Goal: Transaction & Acquisition: Purchase product/service

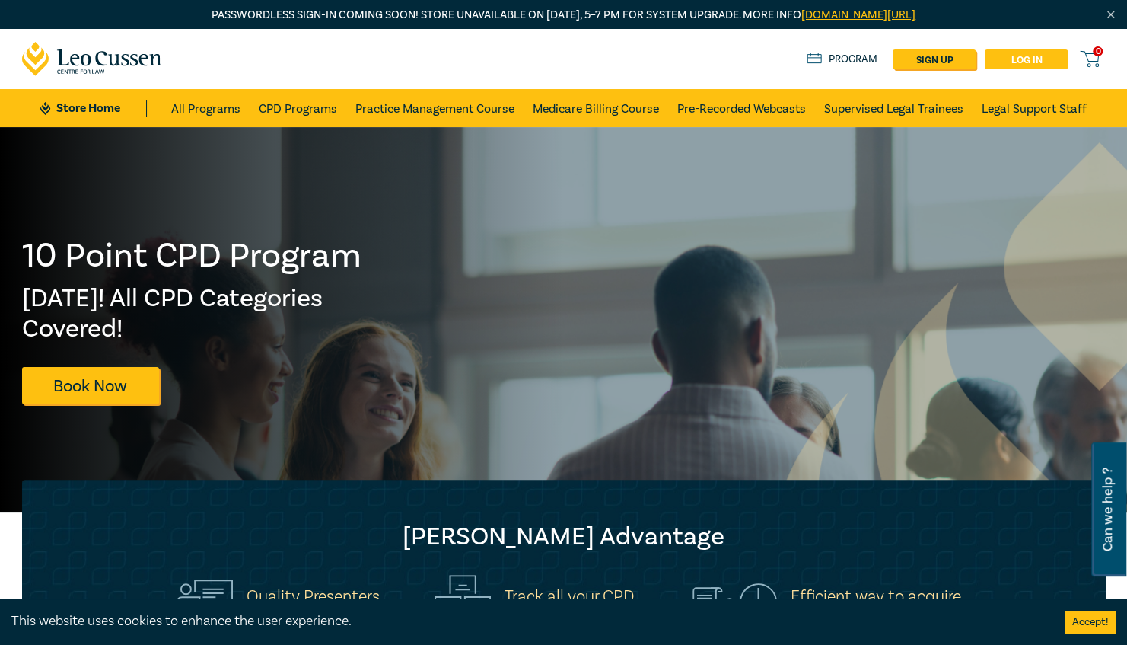
click at [1046, 63] on link "Log in" at bounding box center [1026, 59] width 83 height 20
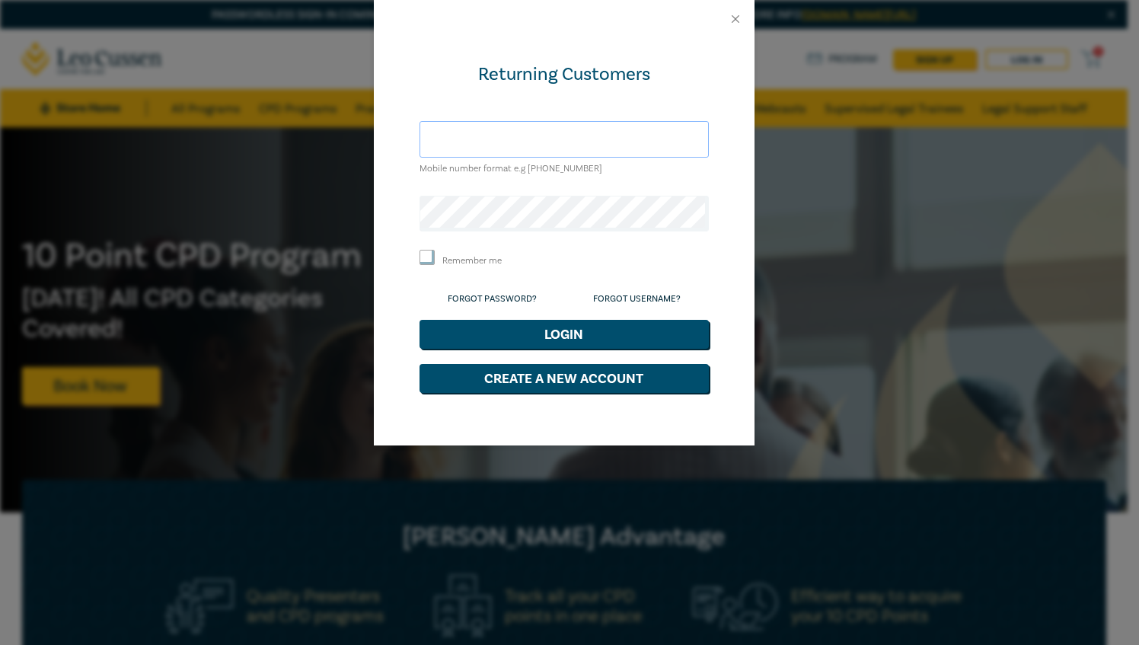
click at [598, 142] on input "text" at bounding box center [563, 139] width 289 height 37
click at [419, 320] on button "Login" at bounding box center [563, 334] width 289 height 29
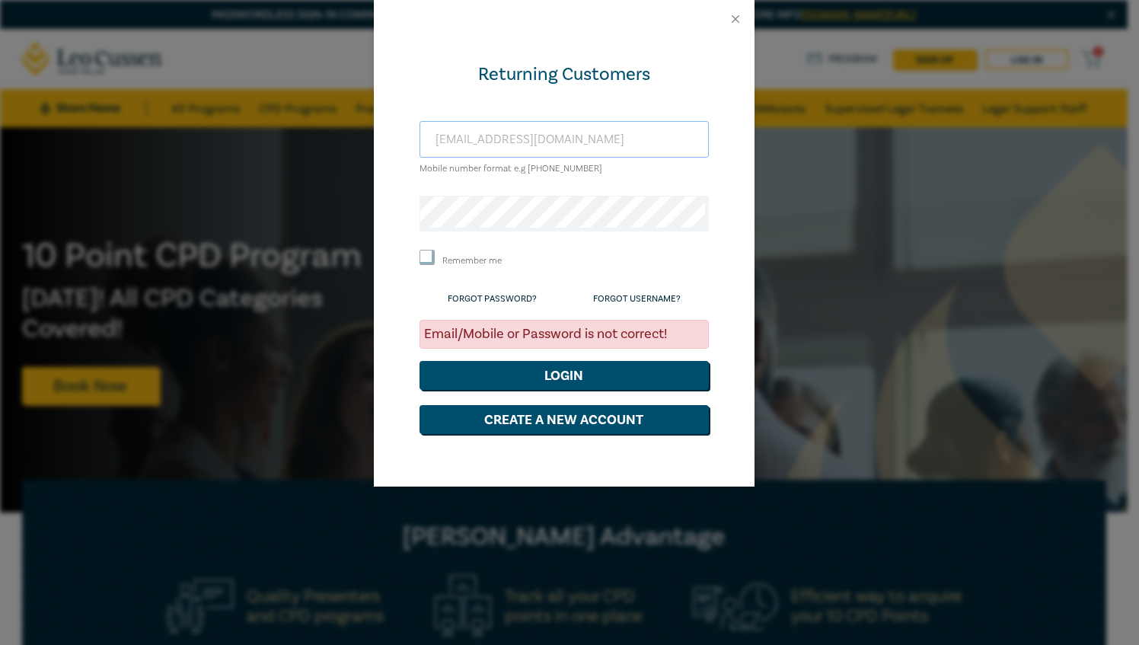
drag, startPoint x: 598, startPoint y: 142, endPoint x: 4, endPoint y: 214, distance: 598.8
click at [4, 214] on div "Returning Customers cmitchell_13@hotmail.com Mobile number format e.g +61 00000…" at bounding box center [569, 322] width 1139 height 645
type input "caitlin@ascotsolicitors.com.au"
click at [419, 361] on button "Login" at bounding box center [563, 375] width 289 height 29
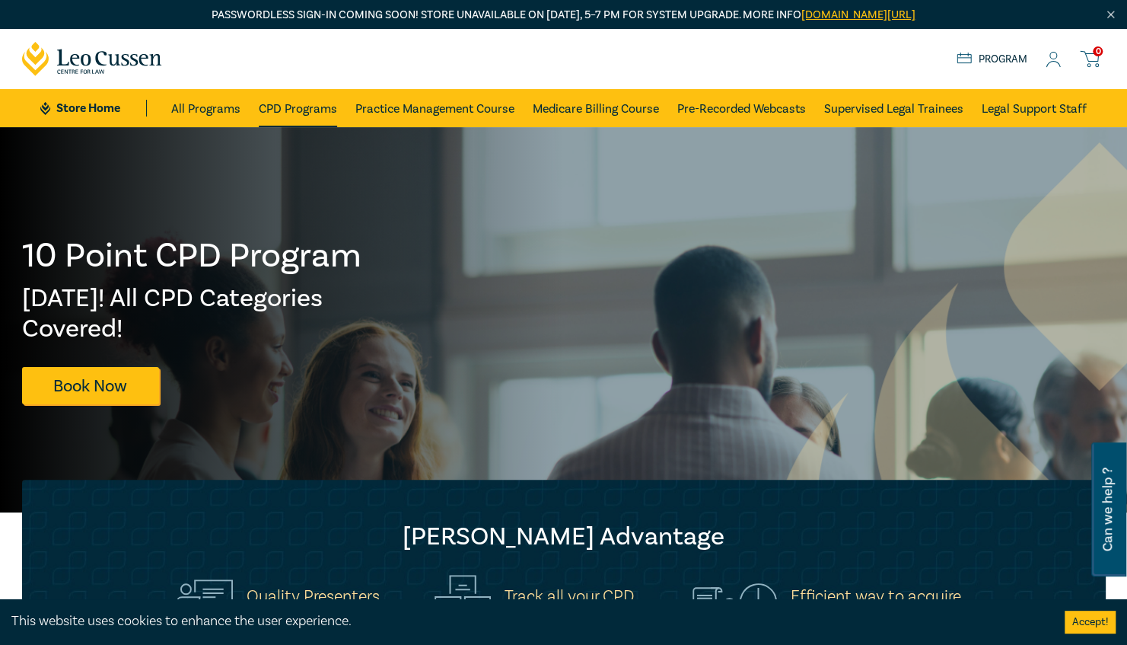
click at [306, 107] on link "CPD Programs" at bounding box center [298, 108] width 78 height 38
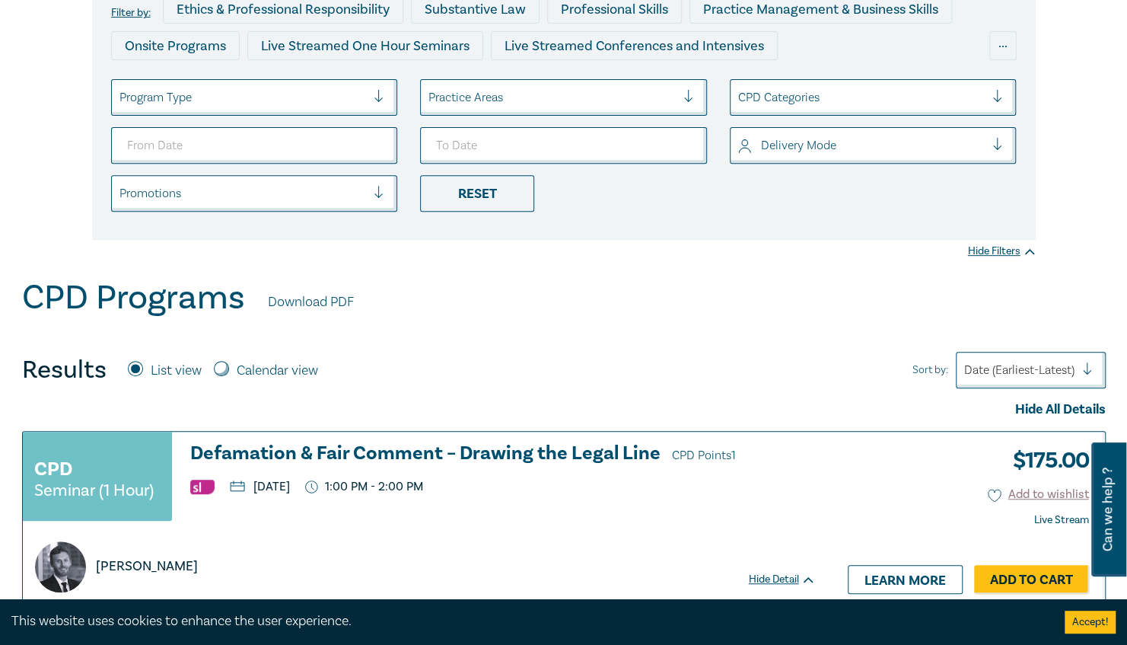
scroll to position [266, 0]
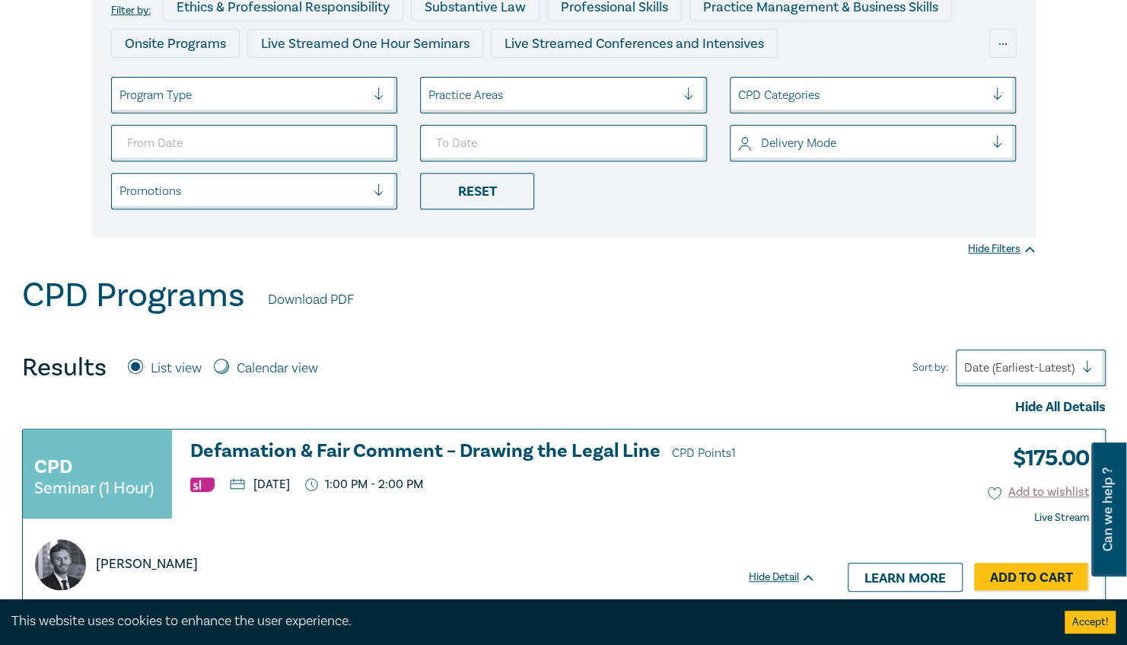
click at [235, 370] on div "Calendar view" at bounding box center [266, 368] width 104 height 20
click at [222, 366] on input "Calendar view" at bounding box center [221, 365] width 15 height 15
radio input "true"
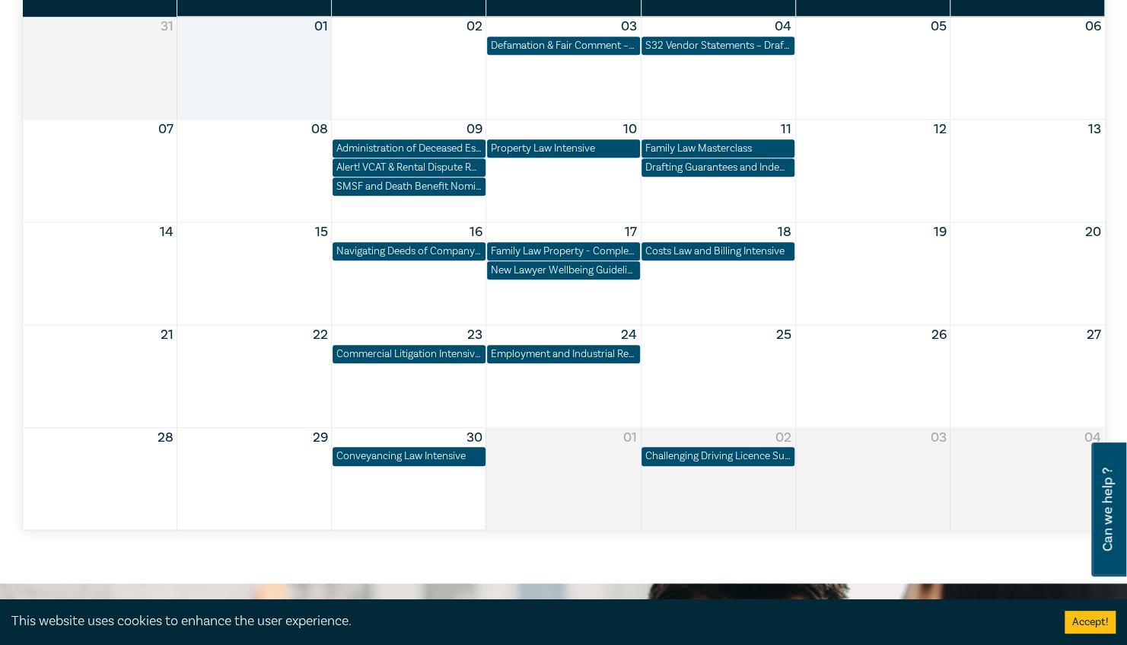
scroll to position [739, 0]
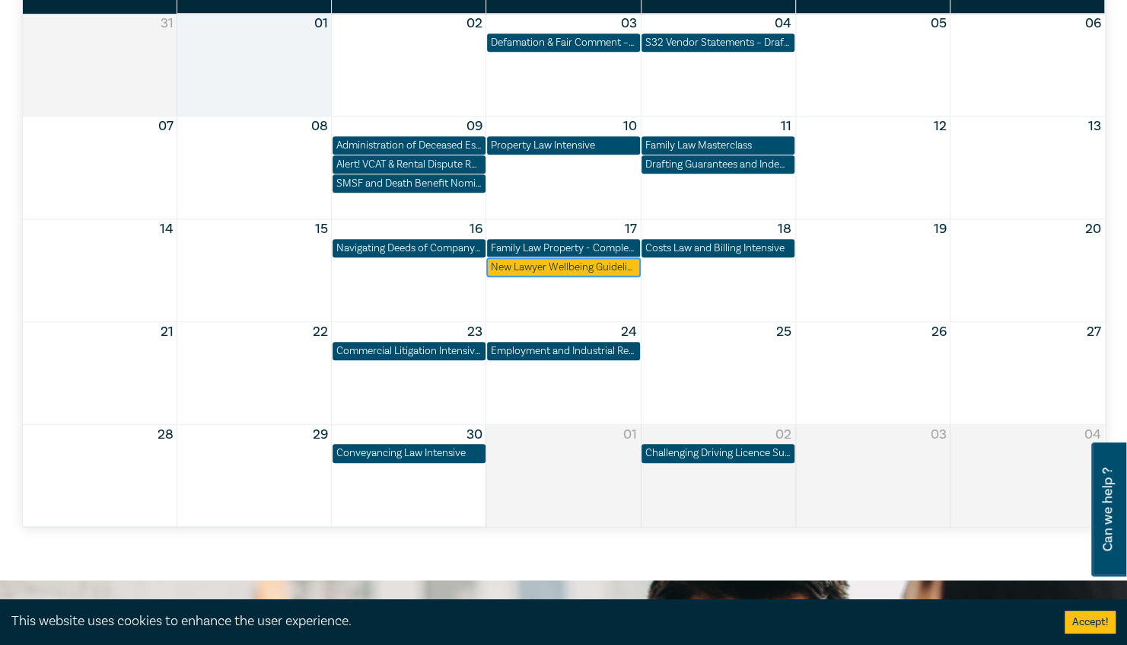
click at [580, 261] on div "New Lawyer Wellbeing Guidelines for Legal Workplaces" at bounding box center [563, 267] width 145 height 15
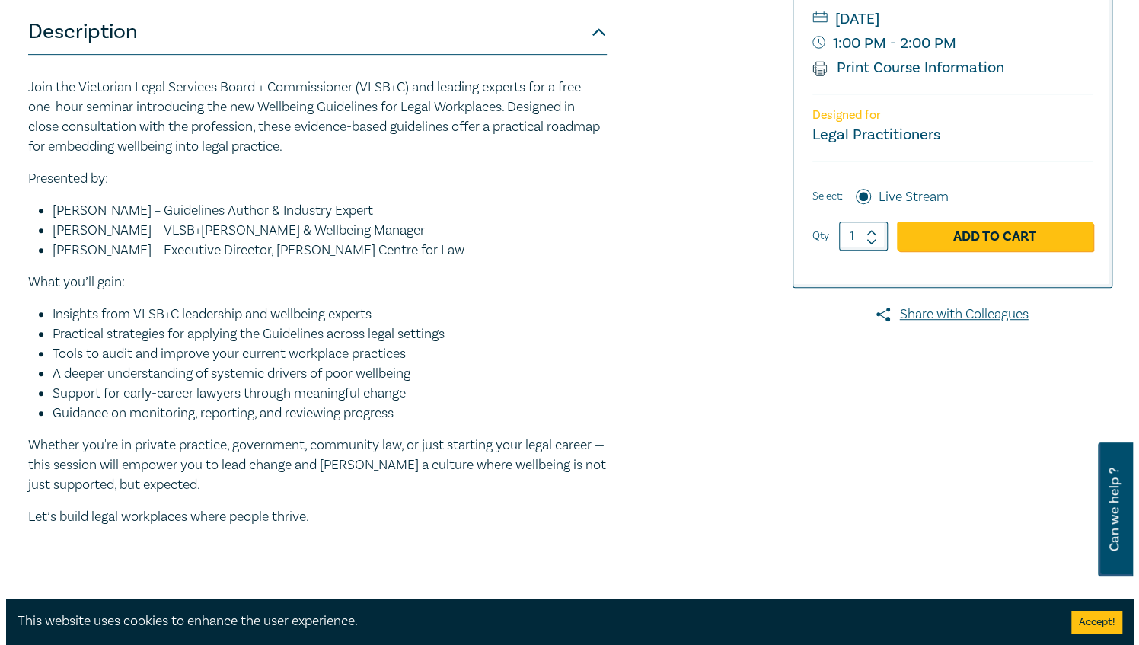
scroll to position [397, 0]
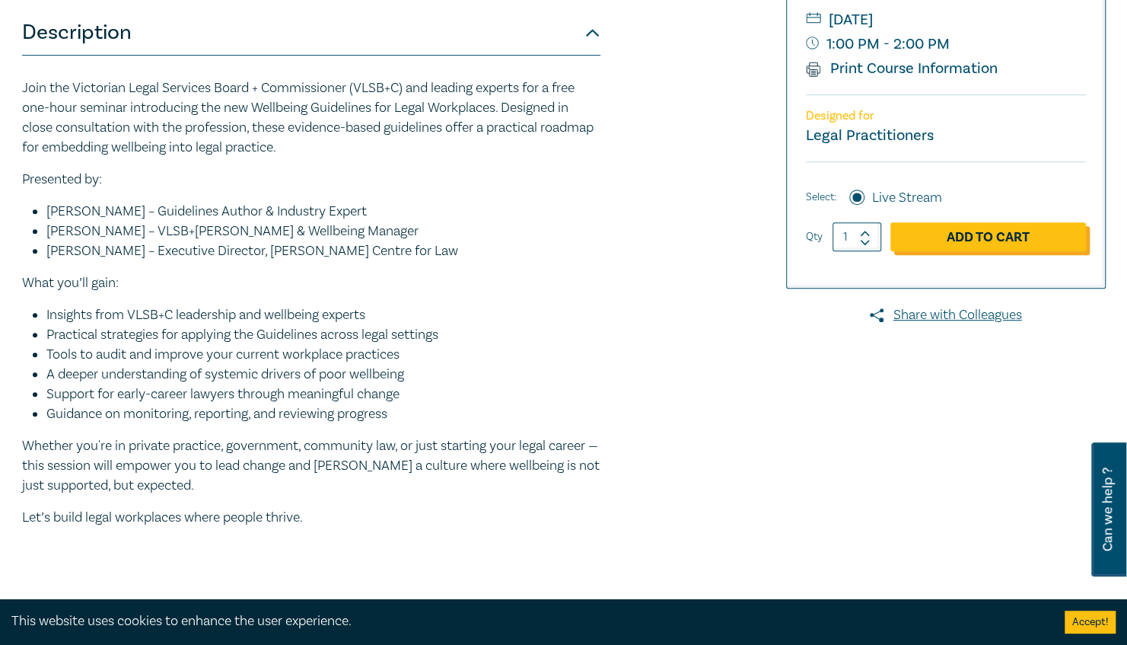
click at [992, 246] on link "Add to Cart" at bounding box center [988, 236] width 196 height 29
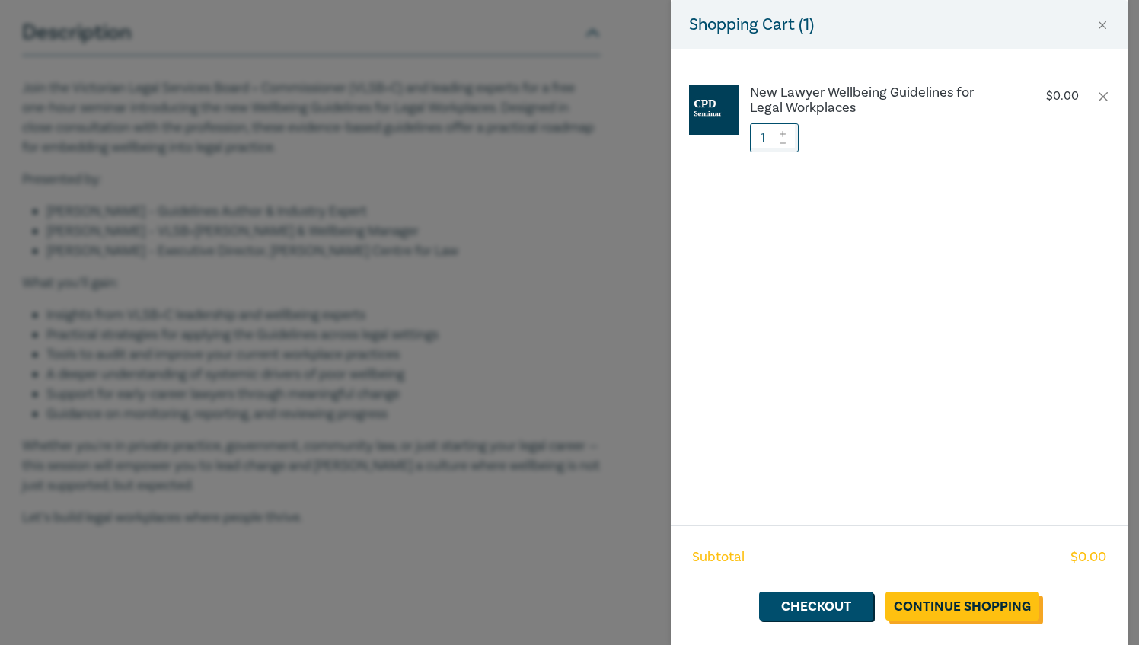
click at [987, 610] on link "Continue Shopping" at bounding box center [962, 605] width 154 height 29
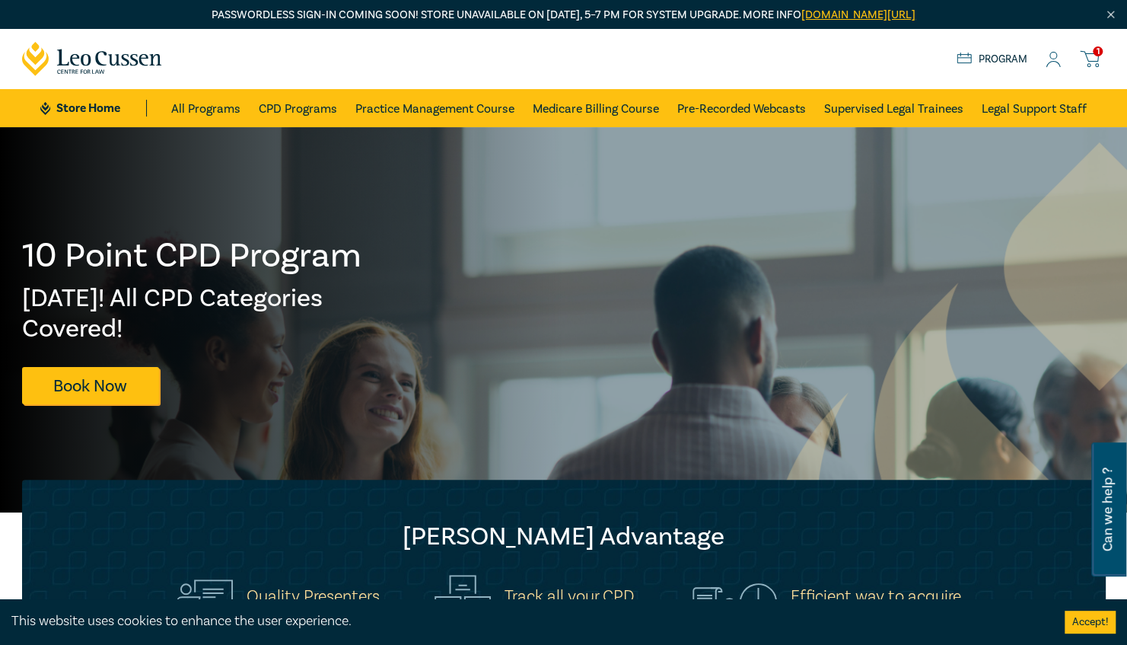
click at [1094, 59] on icon at bounding box center [1089, 58] width 19 height 19
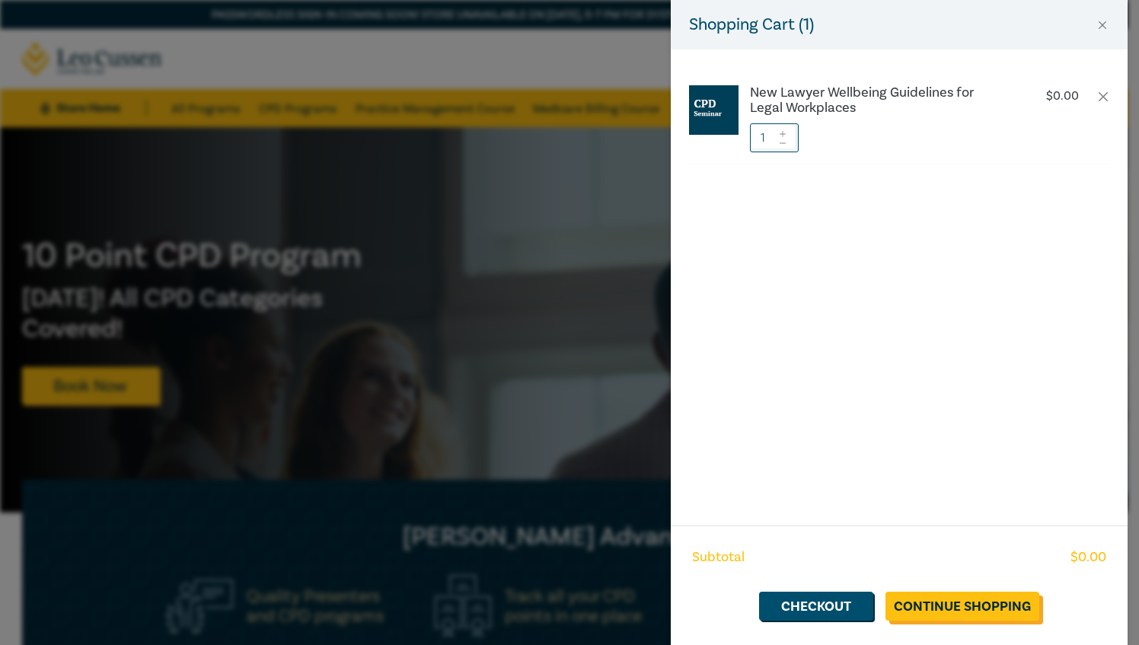
click at [977, 594] on link "Continue Shopping" at bounding box center [962, 605] width 154 height 29
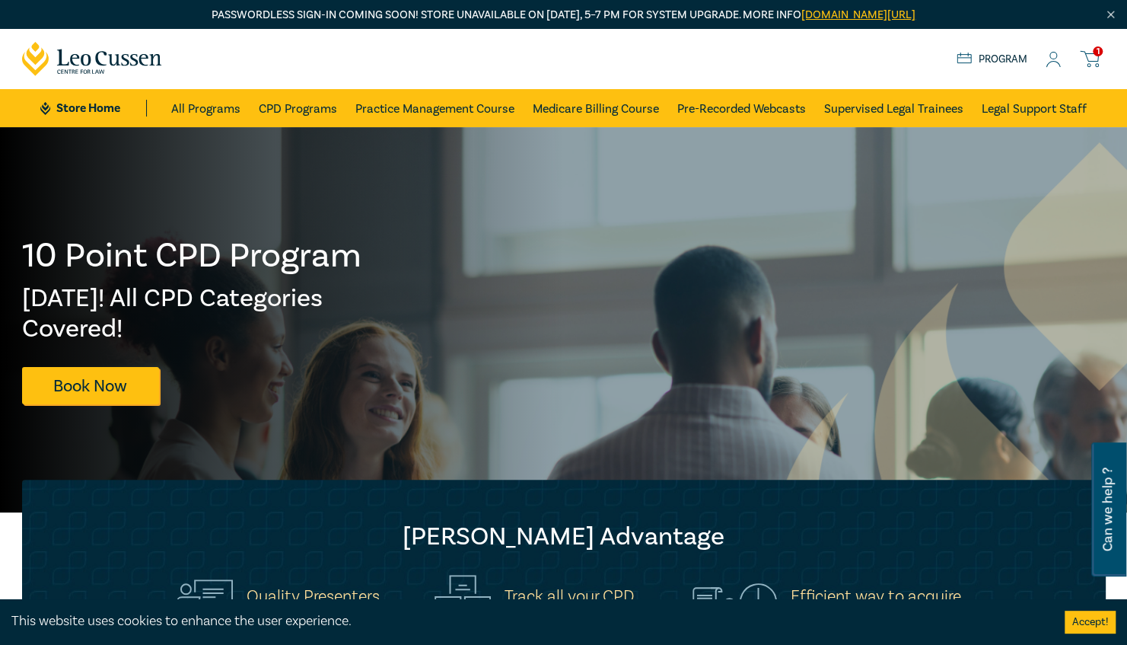
click at [1095, 54] on span "1" at bounding box center [1098, 51] width 10 height 10
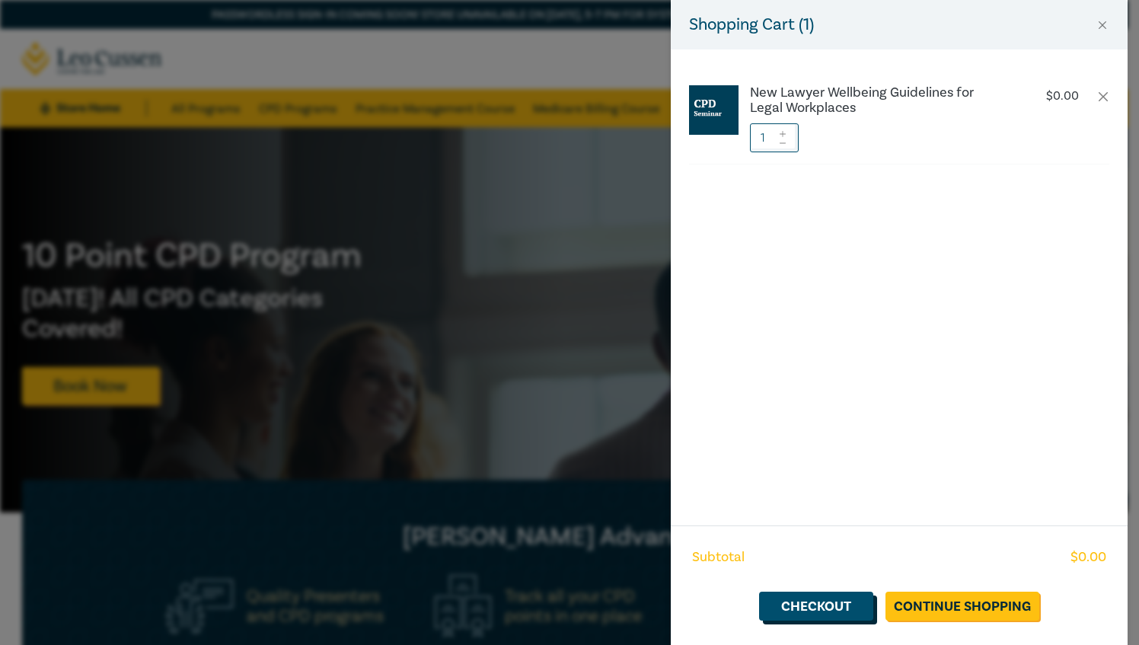
click at [800, 591] on link "Checkout" at bounding box center [816, 605] width 114 height 29
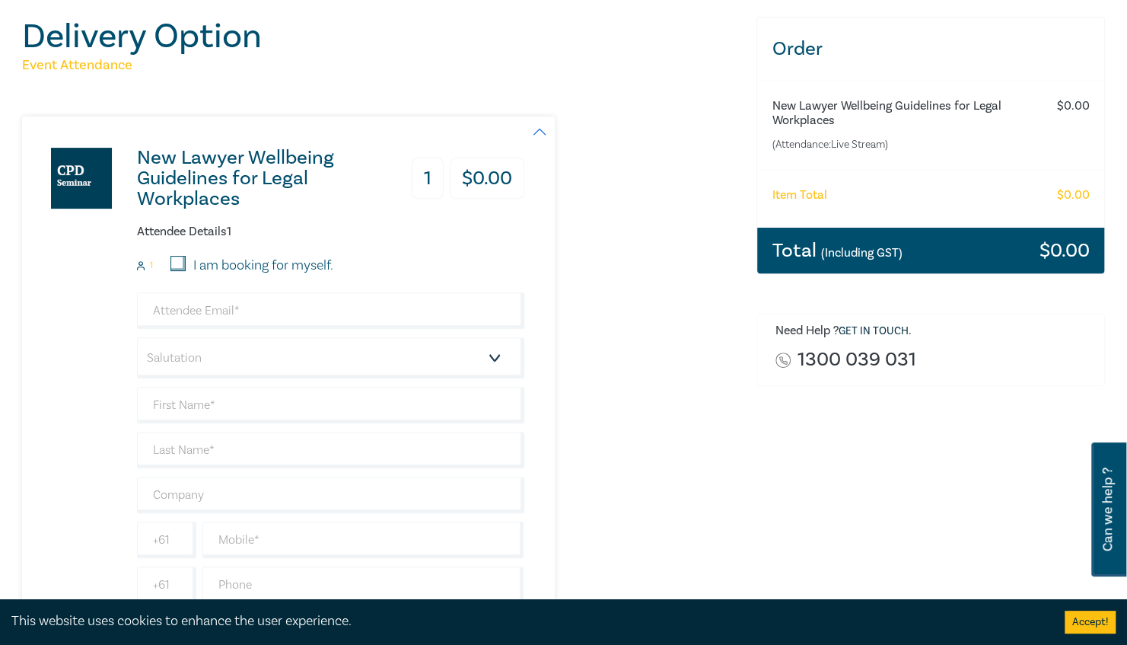
scroll to position [177, 0]
click at [172, 252] on div "Attendee Details 1 1 I am booking for myself. Salutation Mr. Mrs. Ms. Miss Dr. …" at bounding box center [330, 413] width 387 height 378
click at [178, 263] on input "I am booking for myself." at bounding box center [177, 262] width 15 height 15
checkbox input "true"
type input "caitlin@ascotsolicitors.com.au"
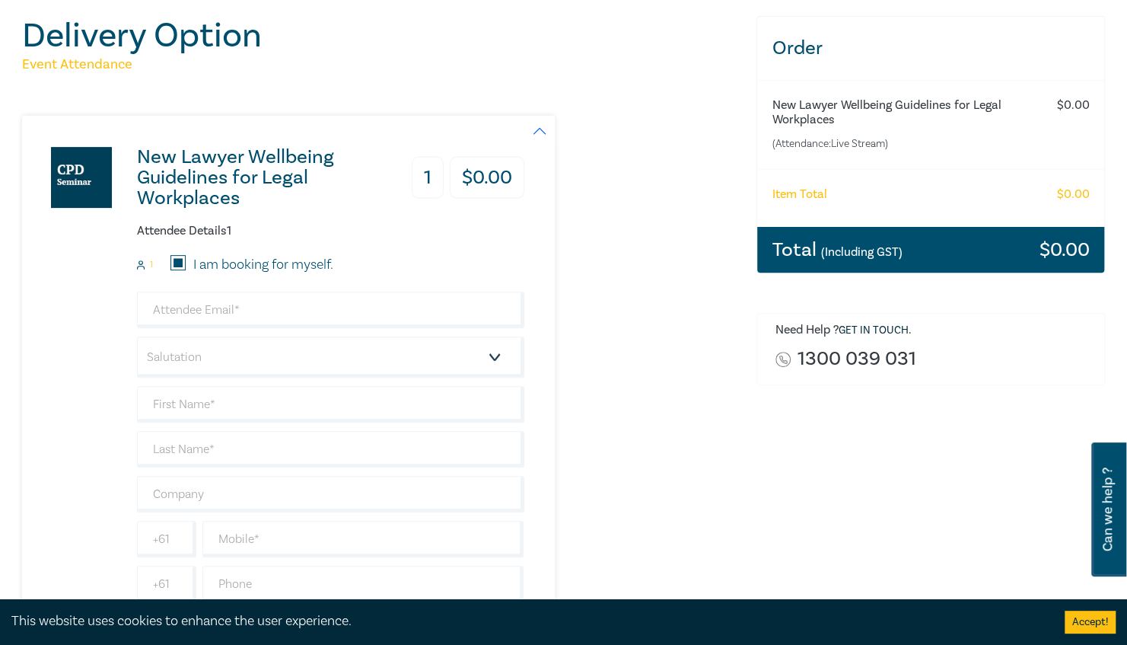
type input "Caitlin"
type input "Mitchell"
type input "Ascot Solicitors (Sunbury) Pty Ltd"
type input "403707354"
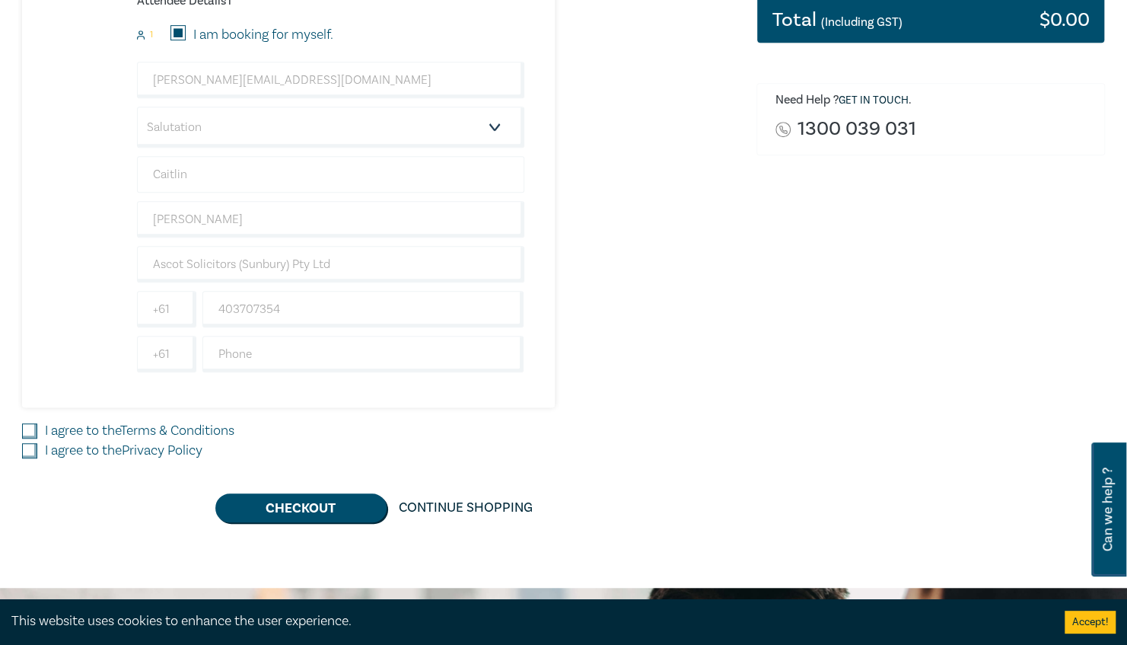
scroll to position [408, 0]
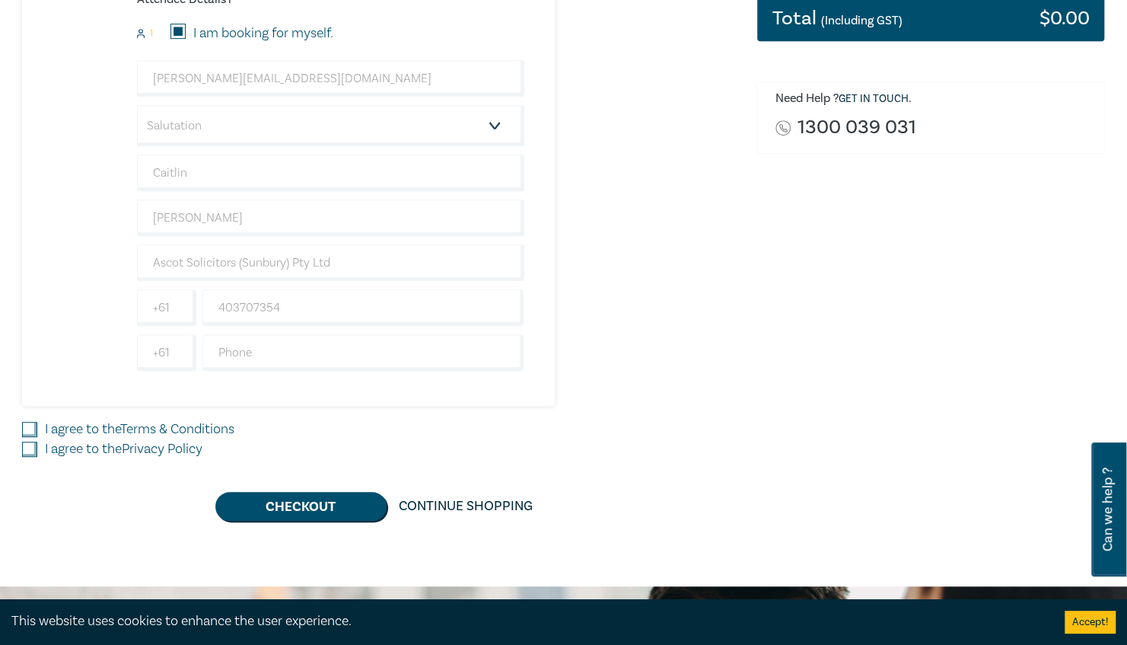
click at [28, 425] on input "I agree to the Terms & Conditions" at bounding box center [29, 429] width 15 height 15
click at [28, 431] on input "I agree to the Terms & Conditions" at bounding box center [29, 429] width 15 height 15
checkbox input "false"
click at [30, 447] on input "I agree to the Privacy Policy" at bounding box center [29, 448] width 15 height 15
checkbox input "true"
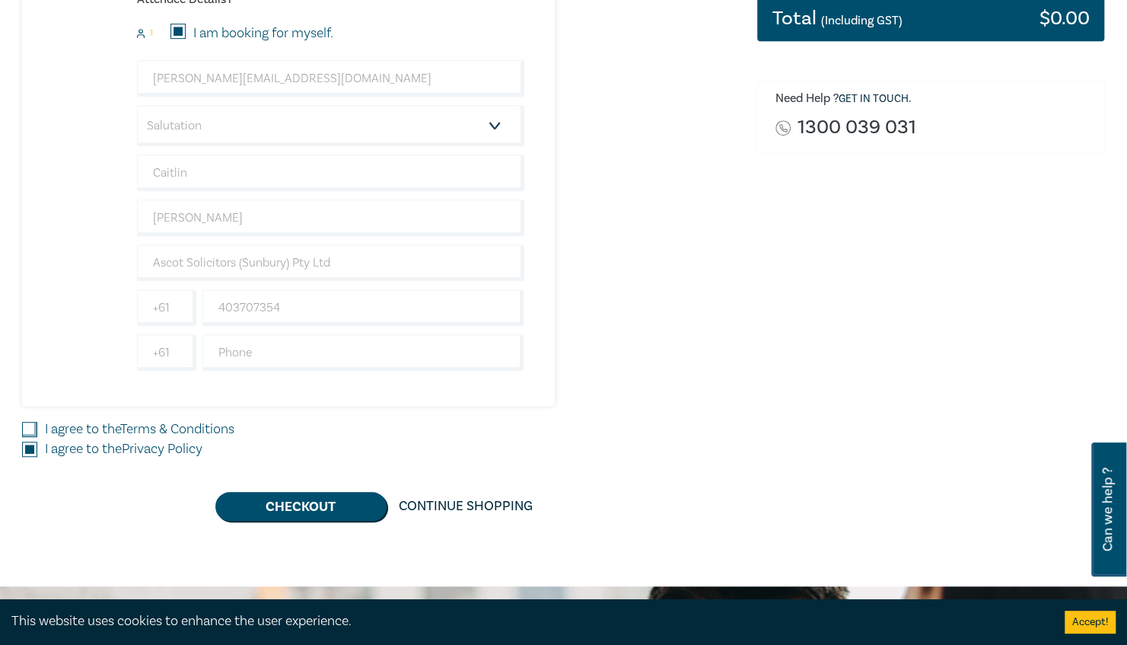
click at [26, 429] on input "I agree to the Terms & Conditions" at bounding box center [29, 429] width 15 height 15
checkbox input "true"
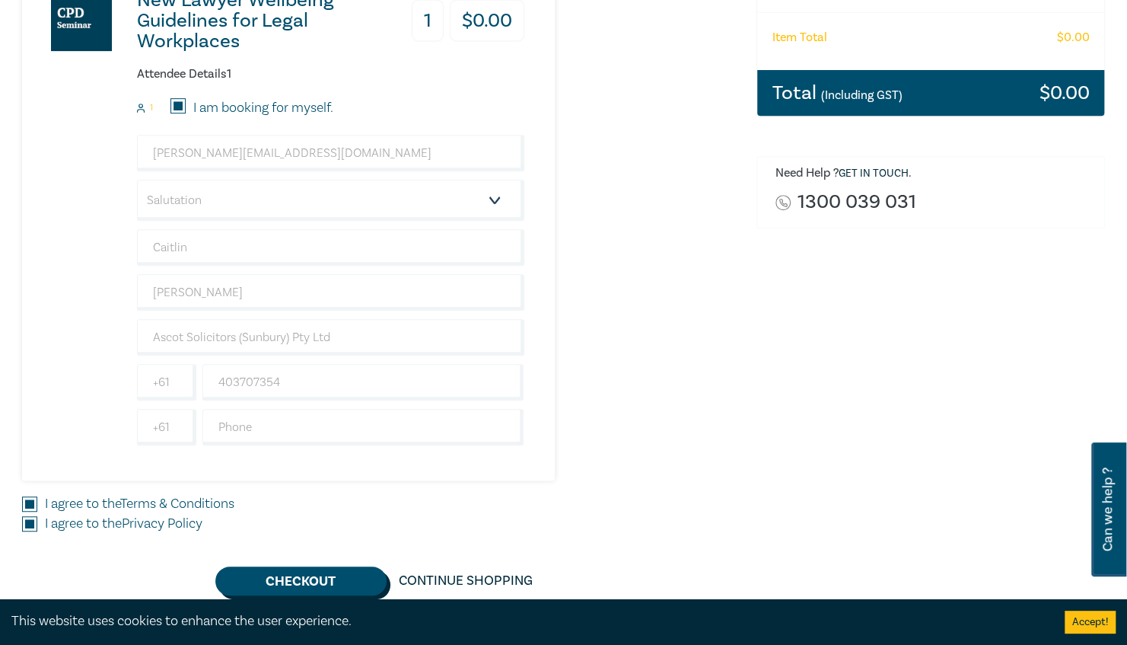
click at [306, 568] on button "Checkout" at bounding box center [300, 580] width 171 height 29
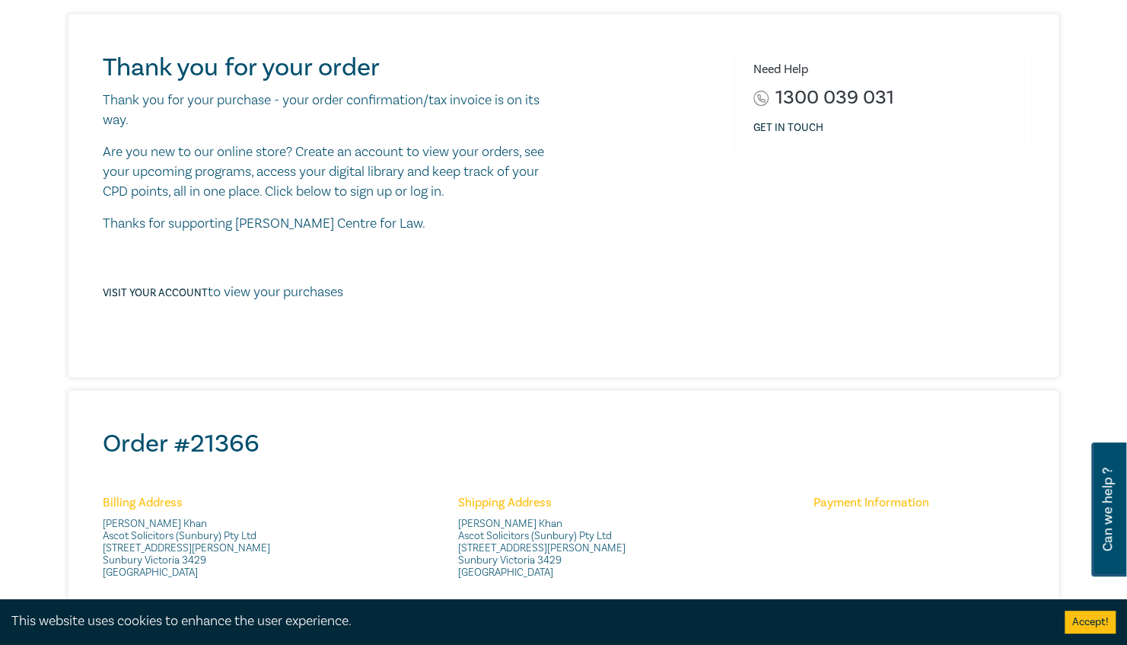
scroll to position [190, 0]
